Goal: Feedback & Contribution: Submit feedback/report problem

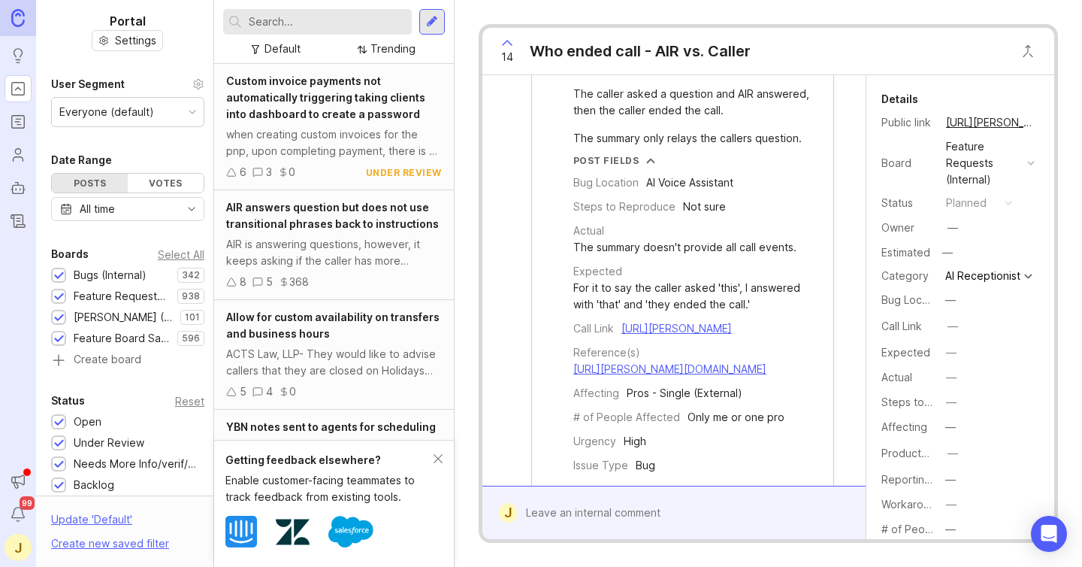
scroll to position [1547, 0]
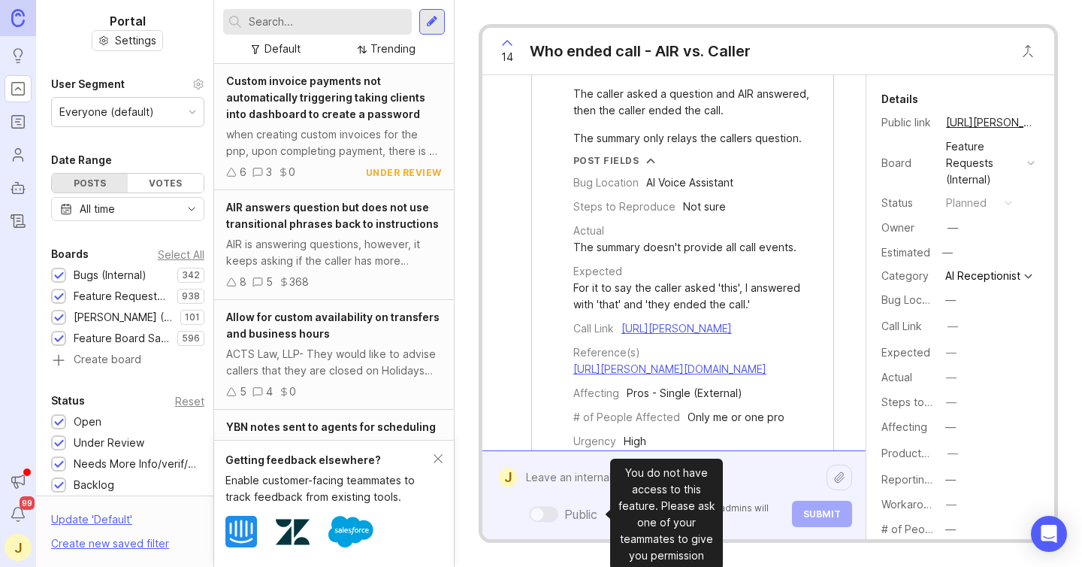
click at [572, 516] on div "Public Mentioned admins will be notified. Submit" at bounding box center [684, 495] width 335 height 64
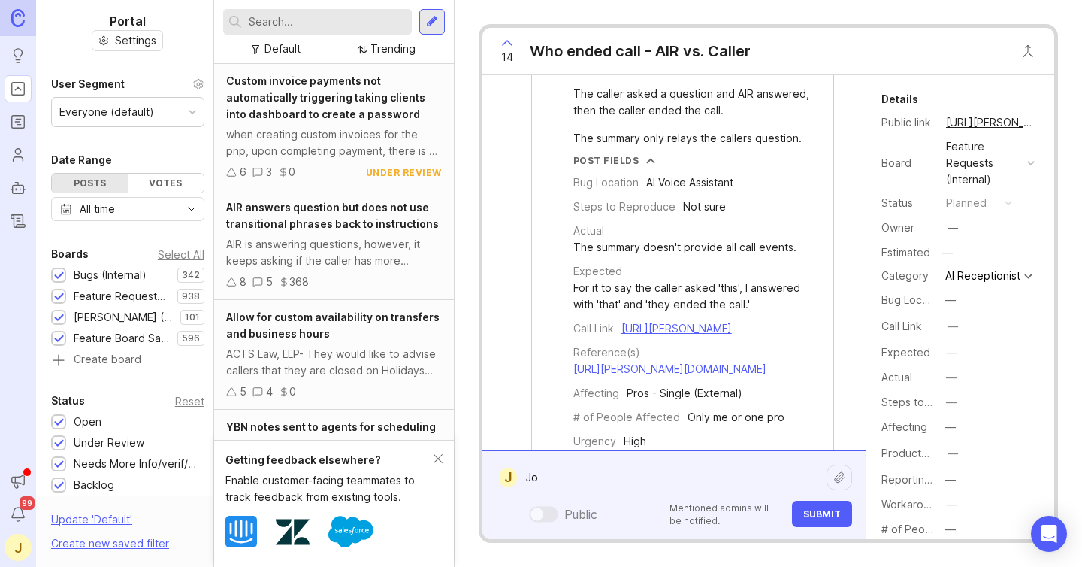
type textarea "J"
type textarea "T"
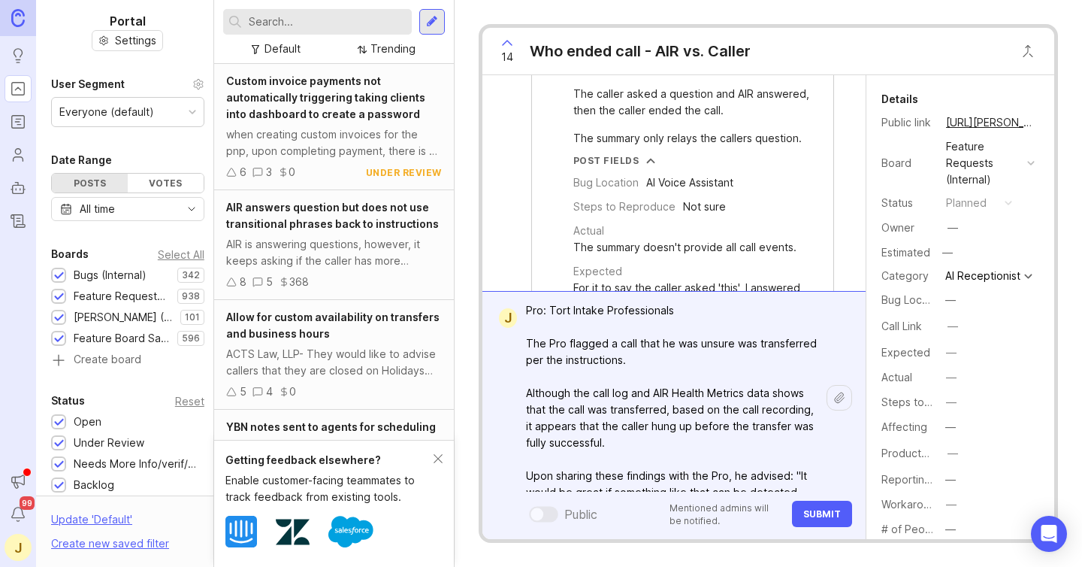
scroll to position [6, 0]
click at [696, 313] on textarea "Pro: Tort Intake Professionals The Pro flagged a call that he was unsure was tr…" at bounding box center [672, 411] width 310 height 227
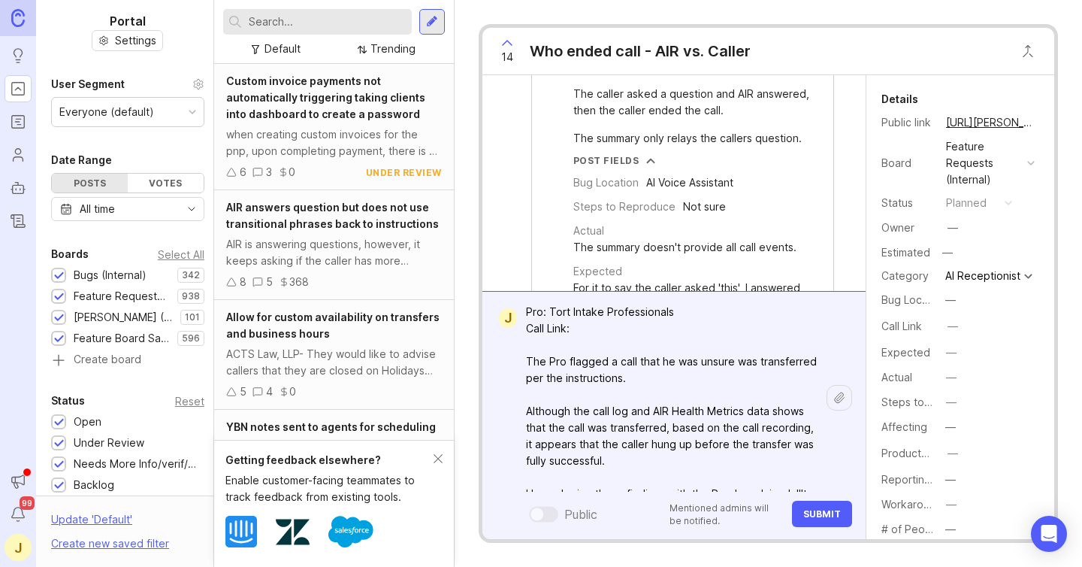
paste textarea "[URL][PERSON_NAME]"
type textarea "Pro: Tort Intake Professionals Call Link: [URL][PERSON_NAME] The Pro flagged a …"
click at [825, 512] on span "Submit" at bounding box center [822, 513] width 38 height 11
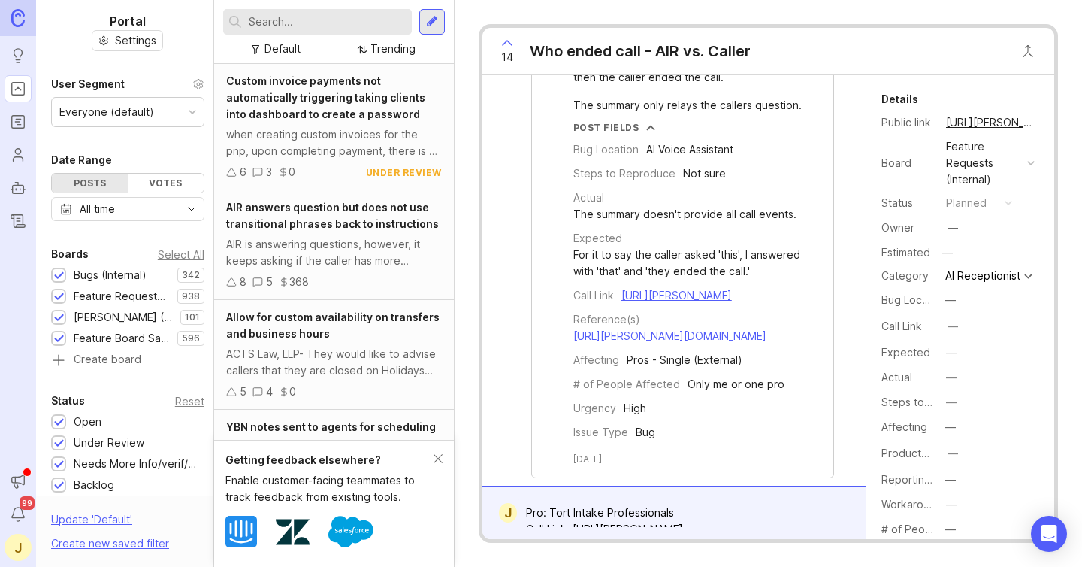
scroll to position [0, 0]
drag, startPoint x: 746, startPoint y: 55, endPoint x: 532, endPoint y: 54, distance: 214.2
click at [532, 54] on div "14 Who ended call - AIR vs. Caller" at bounding box center [620, 51] width 276 height 47
copy div "Who ended call - AIR vs. Caller"
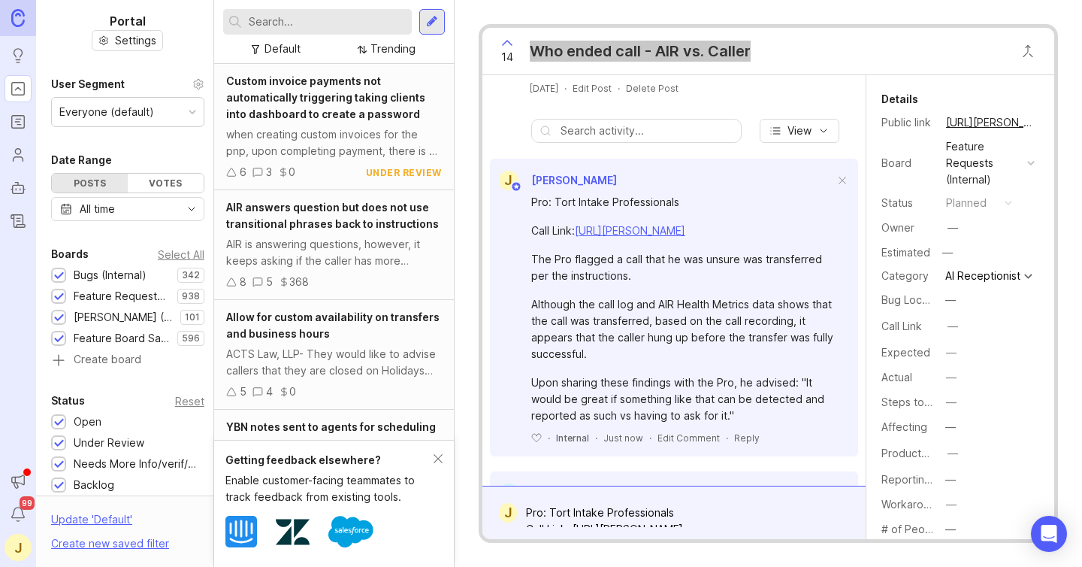
scroll to position [168, 0]
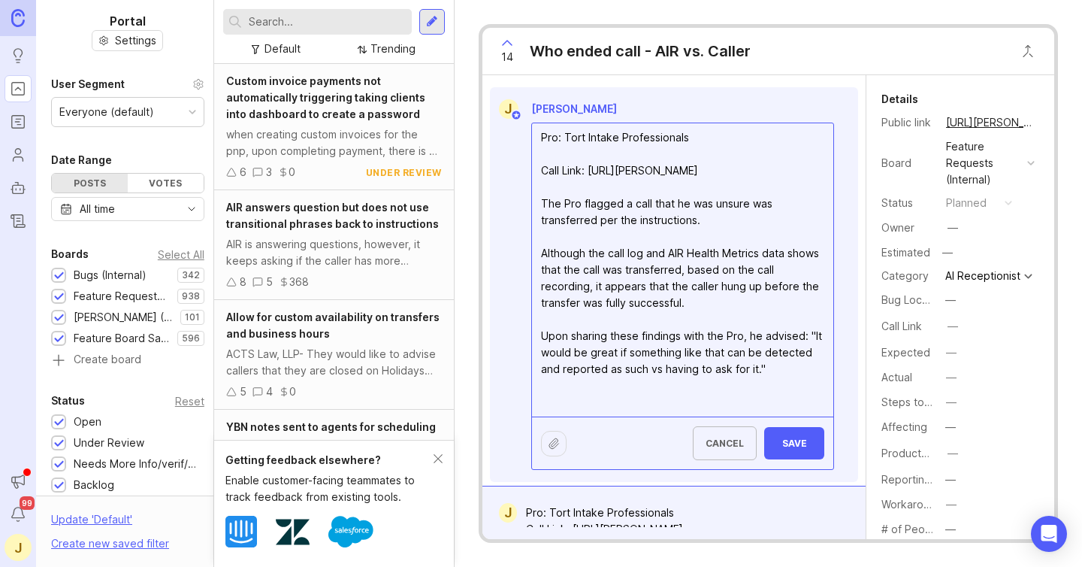
click at [697, 273] on textarea "Pro: Tort Intake Professionals Call Link: [URL][PERSON_NAME] The Pro flagged a …" at bounding box center [682, 269] width 301 height 293
click at [724, 265] on textarea "Pro: Tort Intake Professionals Call Link: [URL][PERSON_NAME] The Pro flagged a …" at bounding box center [682, 269] width 301 height 293
click at [697, 274] on textarea "Pro: Tort Intake Professionals Call Link: [URL][PERSON_NAME] The Pro flagged a …" at bounding box center [682, 269] width 301 height 293
click at [785, 449] on span "Save" at bounding box center [794, 442] width 36 height 11
